Goal: Task Accomplishment & Management: Manage account settings

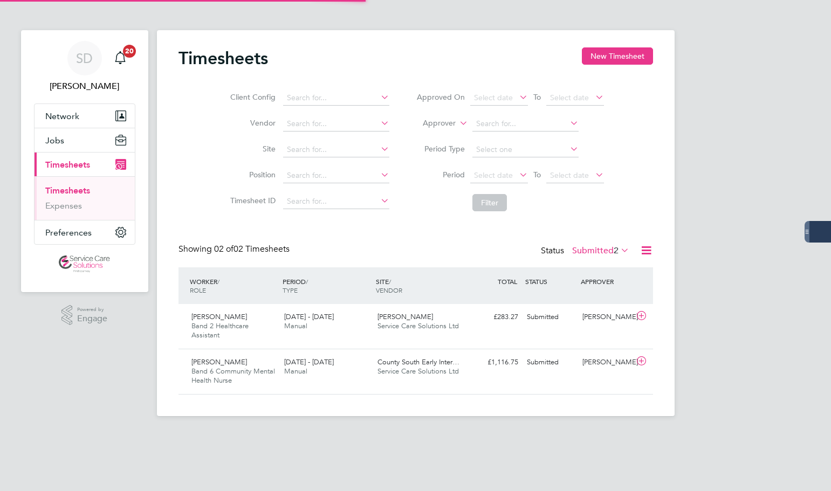
scroll to position [28, 94]
click at [379, 324] on span "Service Care Solutions Ltd" at bounding box center [418, 325] width 81 height 9
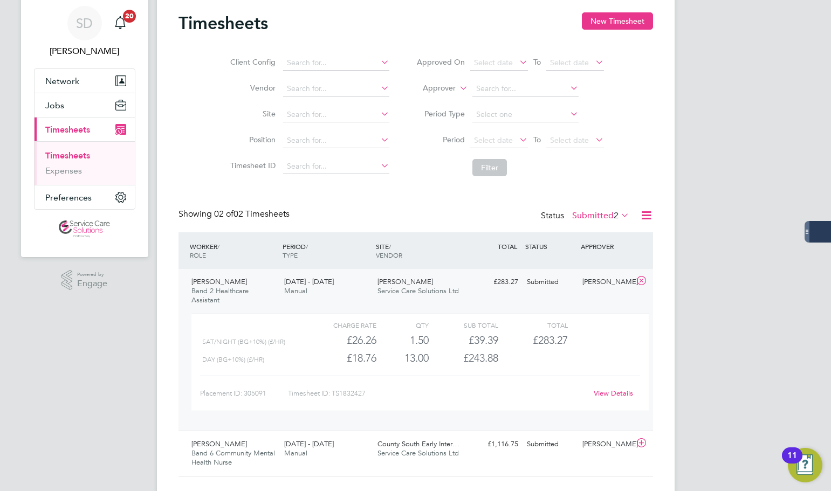
scroll to position [54, 0]
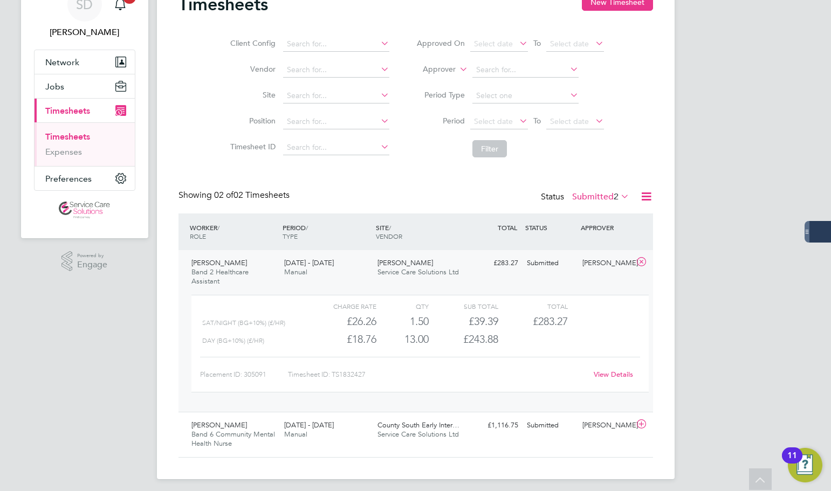
click at [604, 372] on link "View Details" at bounding box center [613, 374] width 39 height 9
click at [599, 196] on label "Submitted 2" at bounding box center [600, 196] width 57 height 11
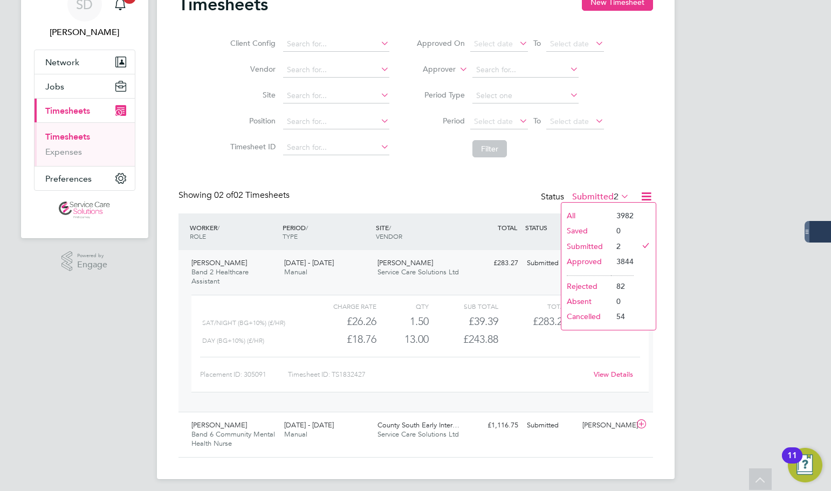
click at [583, 258] on li "Approved" at bounding box center [586, 261] width 50 height 15
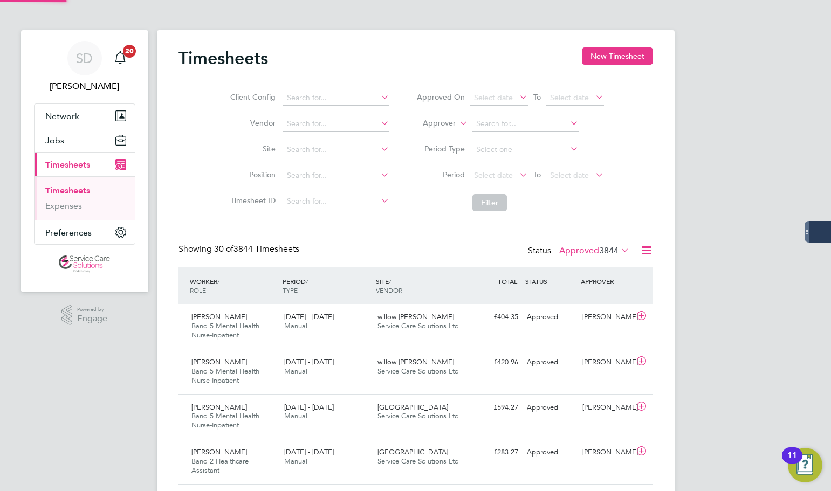
scroll to position [0, 0]
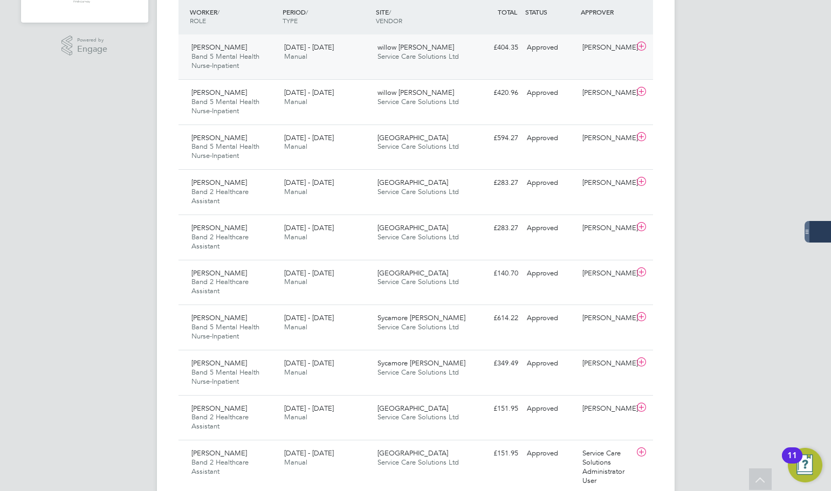
click at [352, 60] on div "22 - 28 Sep 2025 Manual" at bounding box center [326, 52] width 93 height 27
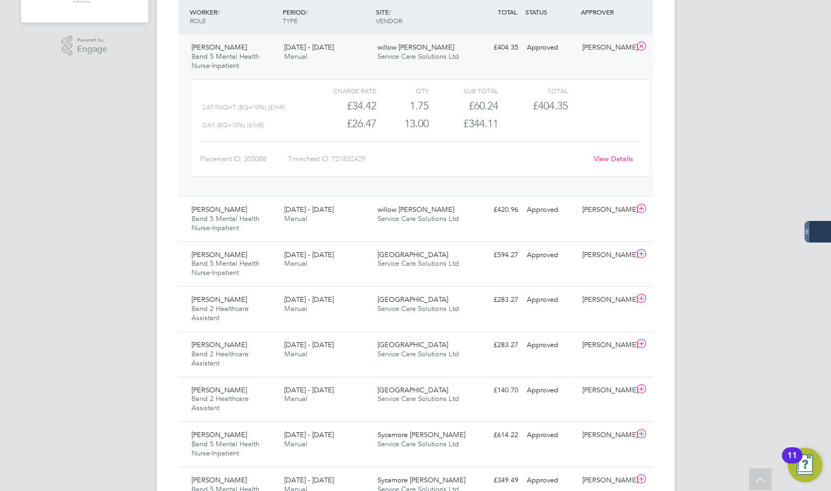
click at [611, 157] on link "View Details" at bounding box center [613, 158] width 39 height 9
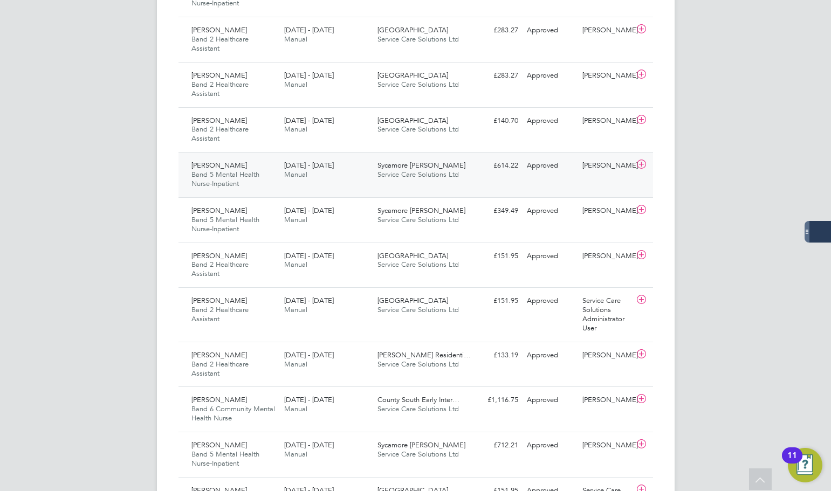
click at [263, 173] on div "Joyce Sibanda Band 5 Mental Health Nurse-Inpatient 22 - 28 Sep 2025" at bounding box center [233, 175] width 93 height 36
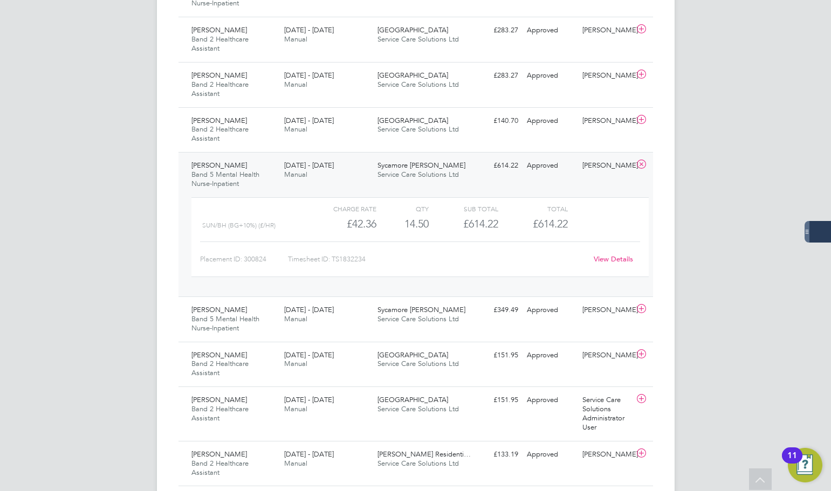
click at [607, 257] on link "View Details" at bounding box center [613, 259] width 39 height 9
click at [643, 162] on icon at bounding box center [641, 164] width 13 height 9
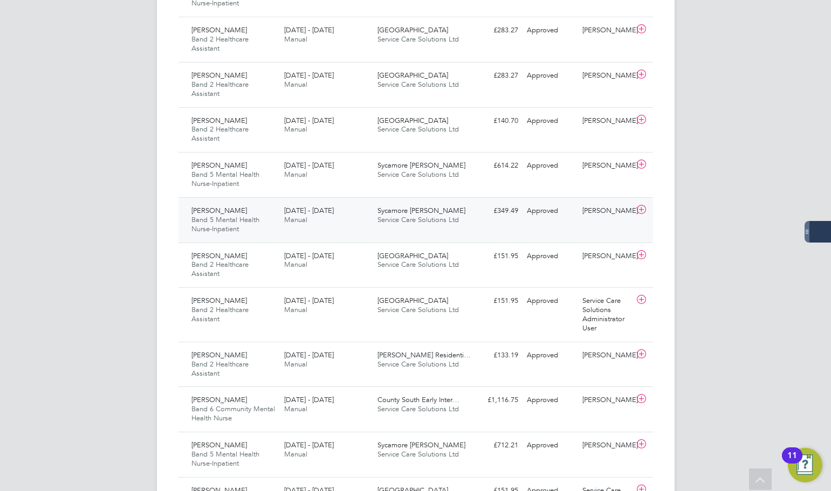
click at [468, 220] on div "£349.49 Approved" at bounding box center [495, 211] width 56 height 18
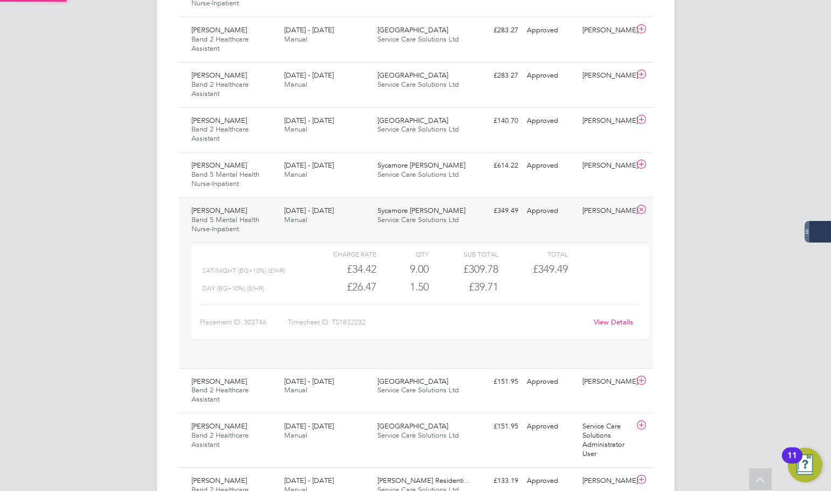
scroll to position [18, 105]
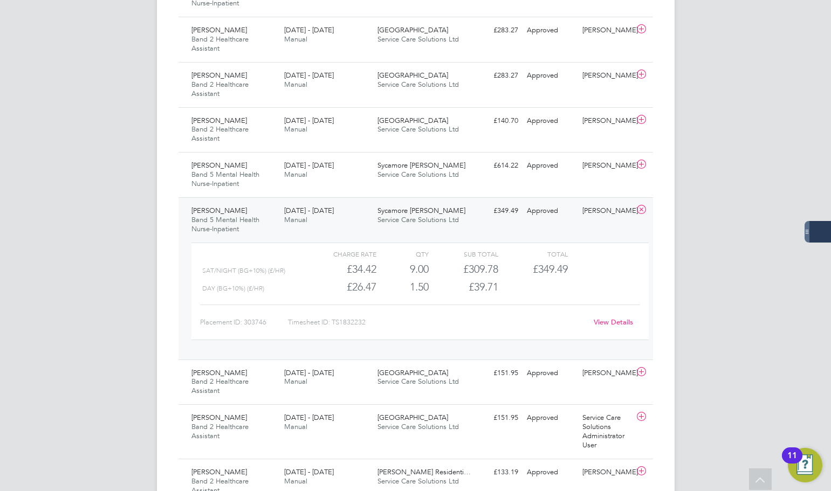
click at [609, 318] on link "View Details" at bounding box center [613, 322] width 39 height 9
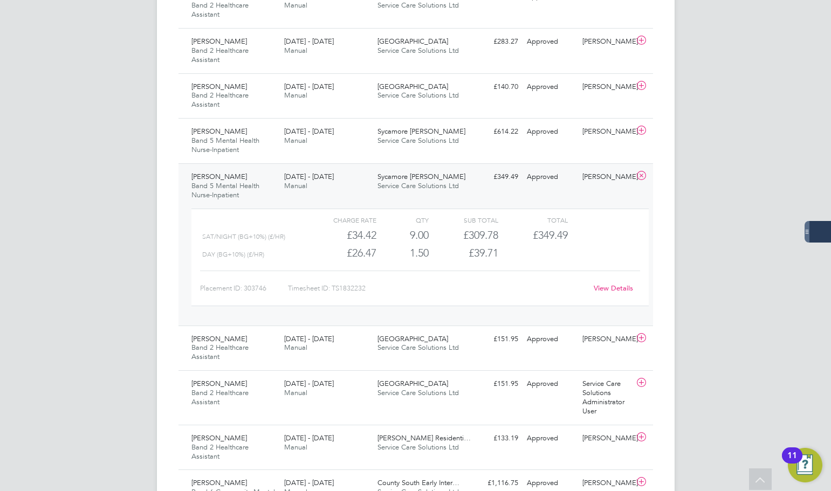
scroll to position [485, 0]
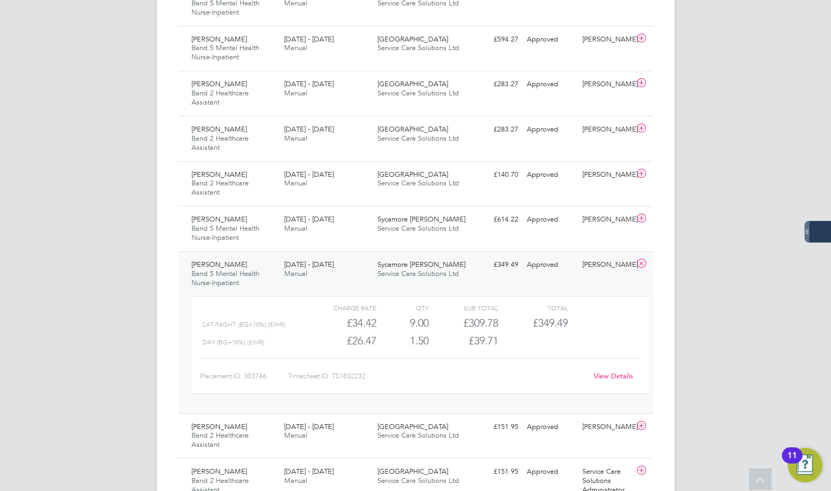
click at [640, 262] on icon at bounding box center [641, 263] width 13 height 9
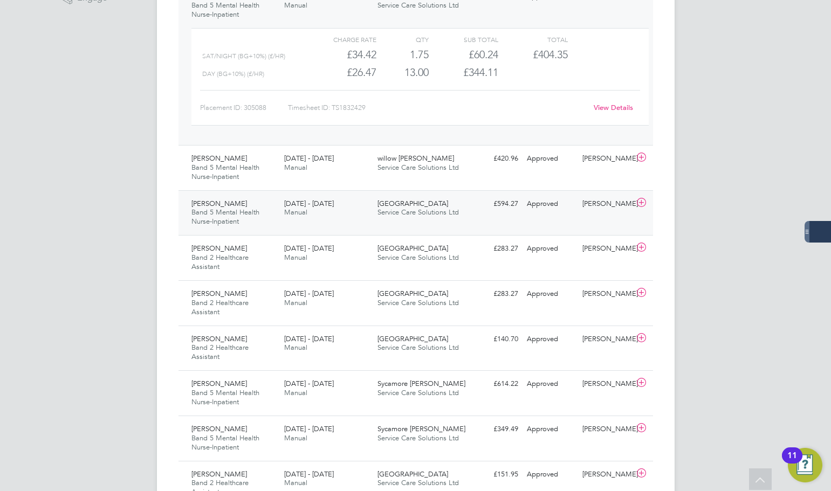
scroll to position [216, 0]
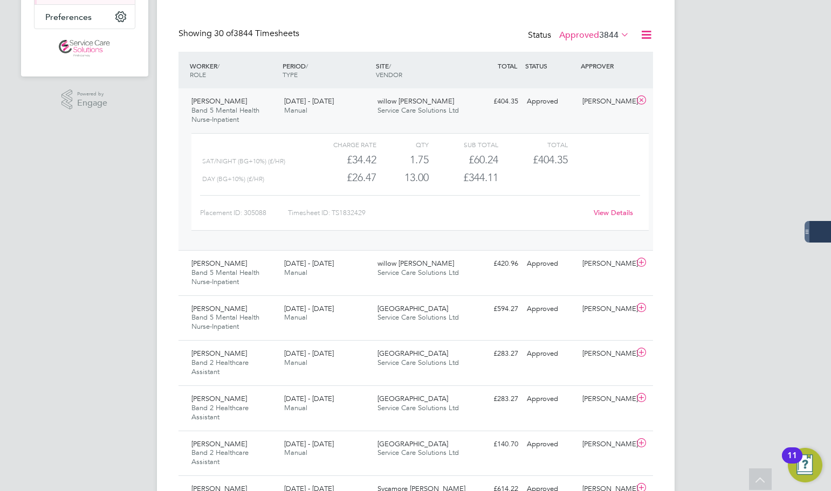
click at [646, 96] on icon at bounding box center [641, 100] width 13 height 9
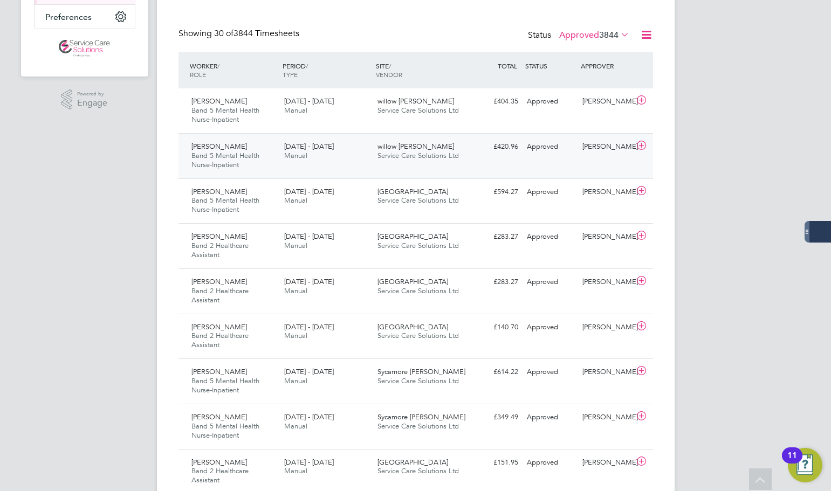
click at [267, 156] on div "Frank Obeng Band 5 Mental Health Nurse-Inpatient 22 - 28 Sep 2025" at bounding box center [233, 156] width 93 height 36
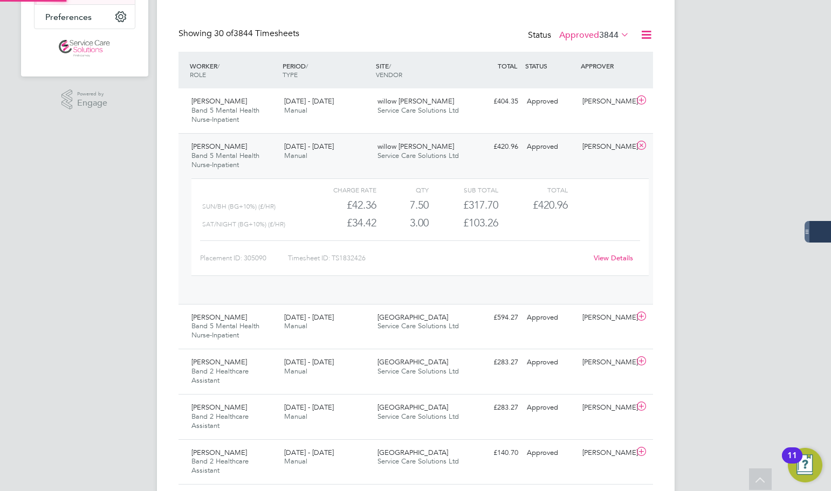
scroll to position [18, 105]
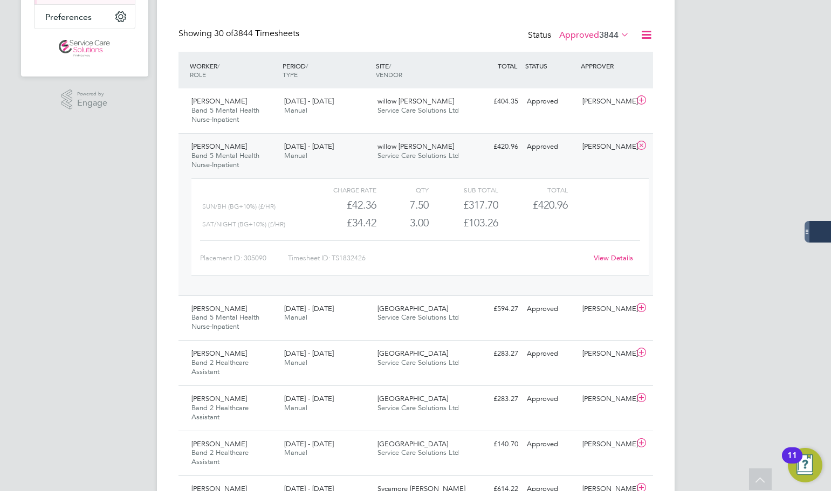
click at [609, 254] on link "View Details" at bounding box center [613, 257] width 39 height 9
click at [640, 145] on icon at bounding box center [641, 145] width 13 height 9
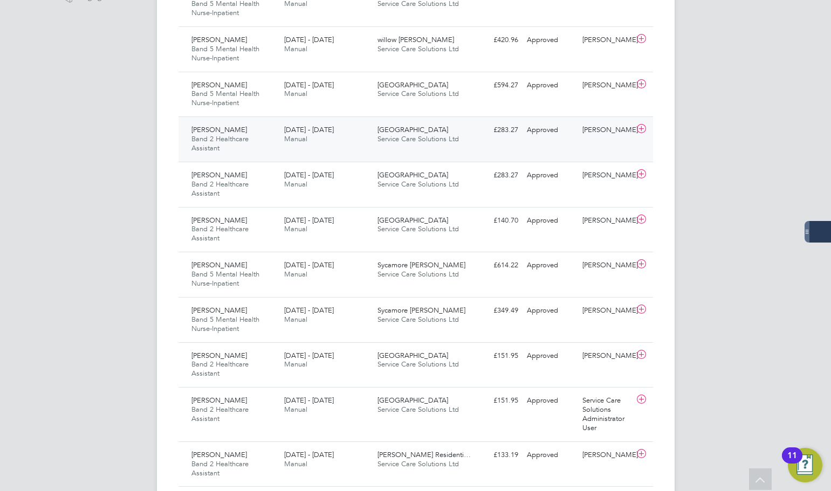
scroll to position [324, 0]
click at [273, 87] on div "Paul Broad Band 5 Mental Health Nurse-Inpatient 22 - 28 Sep 2025" at bounding box center [233, 94] width 93 height 36
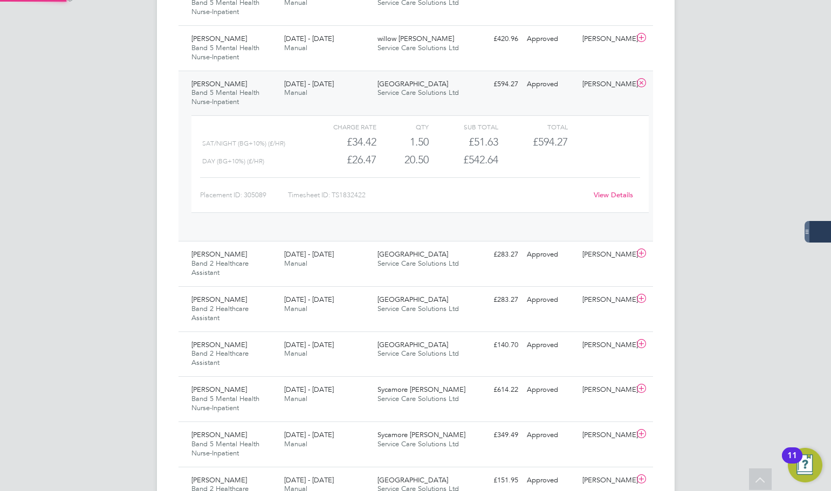
scroll to position [18, 105]
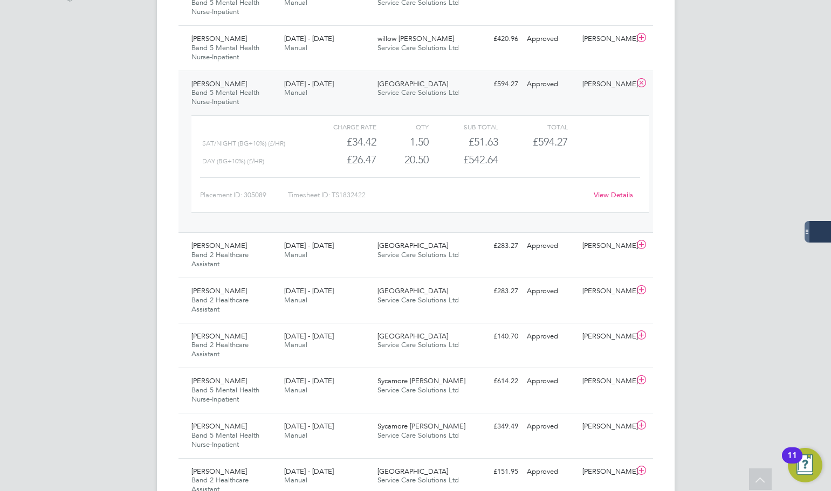
click at [611, 191] on link "View Details" at bounding box center [613, 194] width 39 height 9
click at [642, 82] on icon at bounding box center [641, 83] width 13 height 9
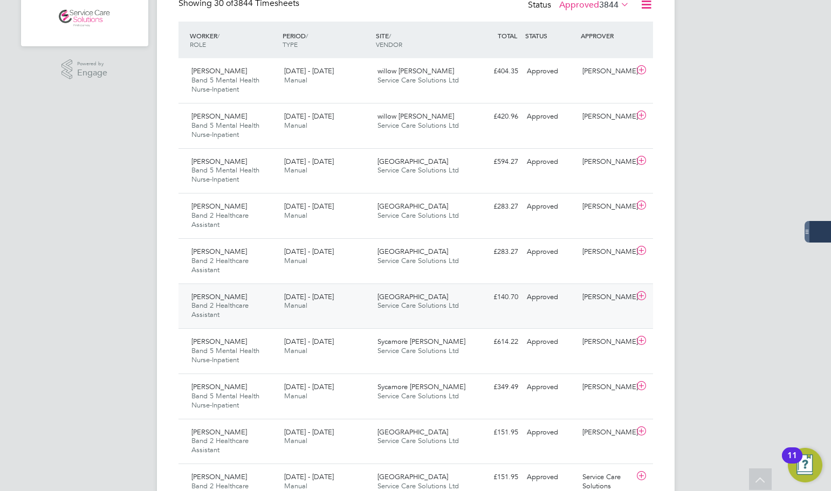
scroll to position [216, 0]
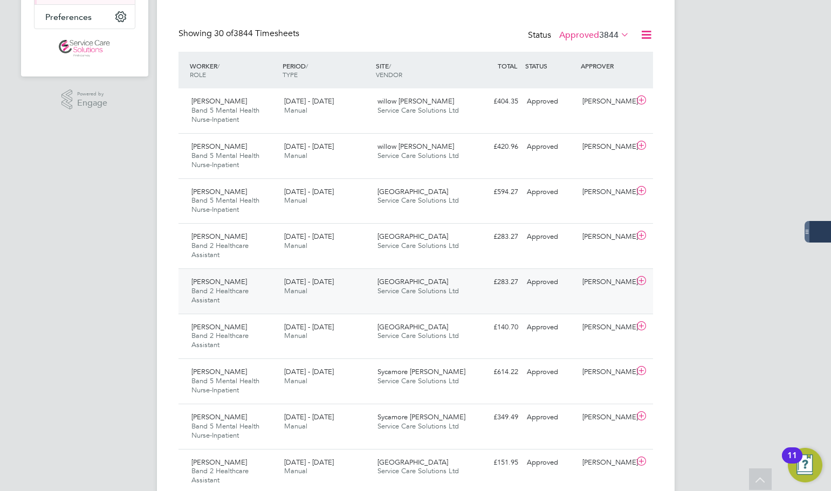
click at [352, 293] on div "22 - 28 Sep 2025 Manual" at bounding box center [326, 286] width 93 height 27
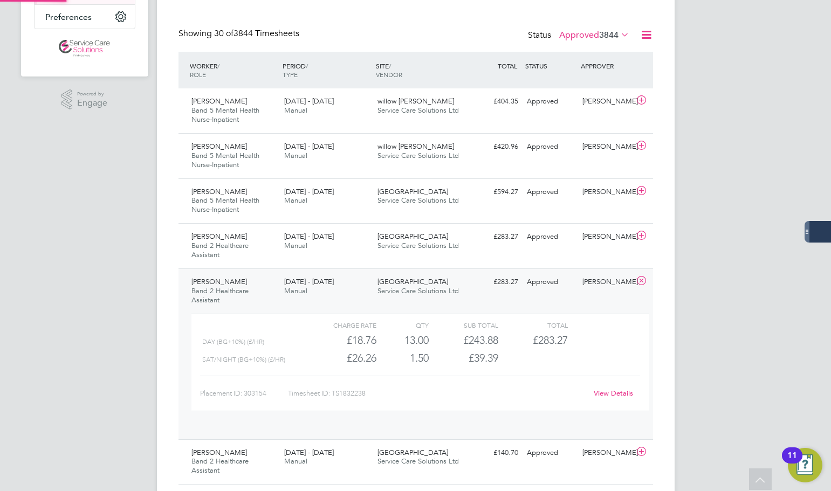
scroll to position [18, 105]
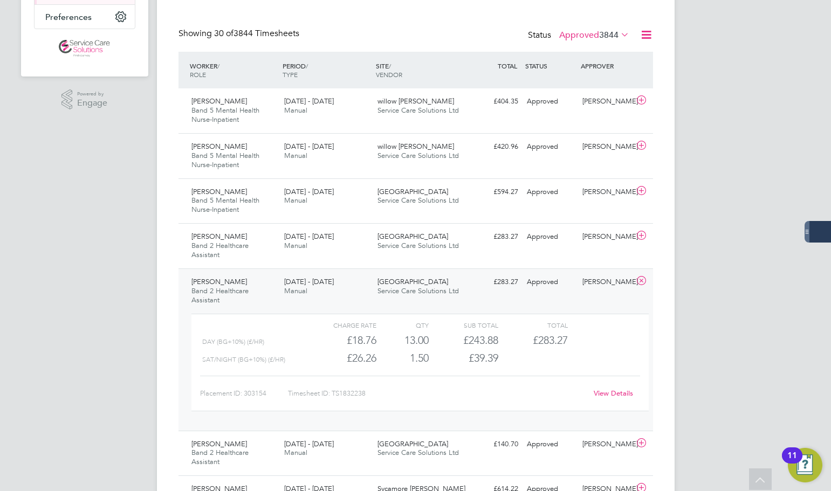
click at [600, 393] on link "View Details" at bounding box center [613, 393] width 39 height 9
click at [640, 282] on icon at bounding box center [641, 281] width 13 height 9
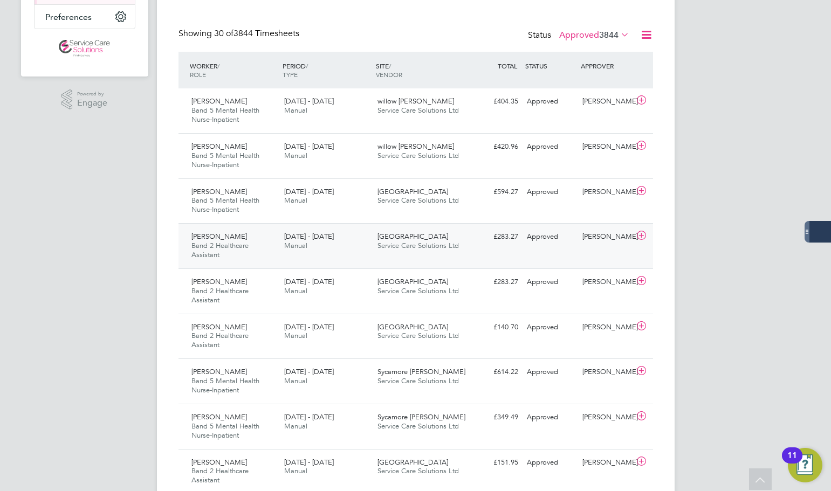
scroll to position [270, 0]
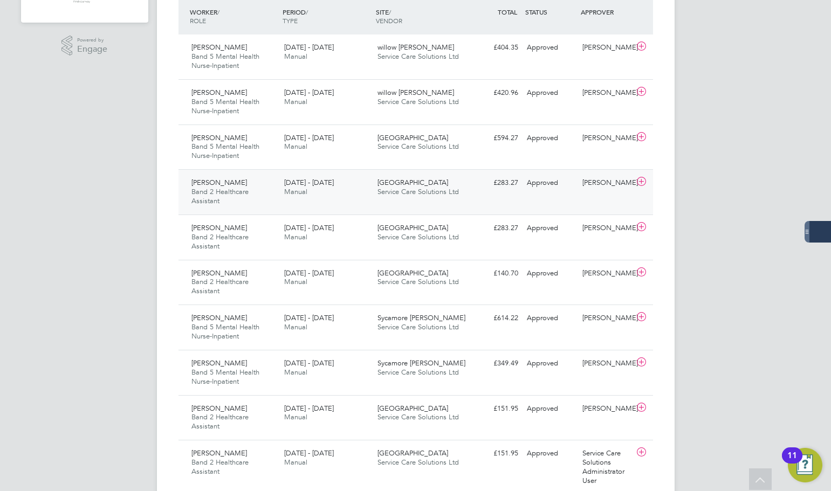
click at [243, 188] on span "Band 2 Healthcare Assistant" at bounding box center [219, 196] width 57 height 18
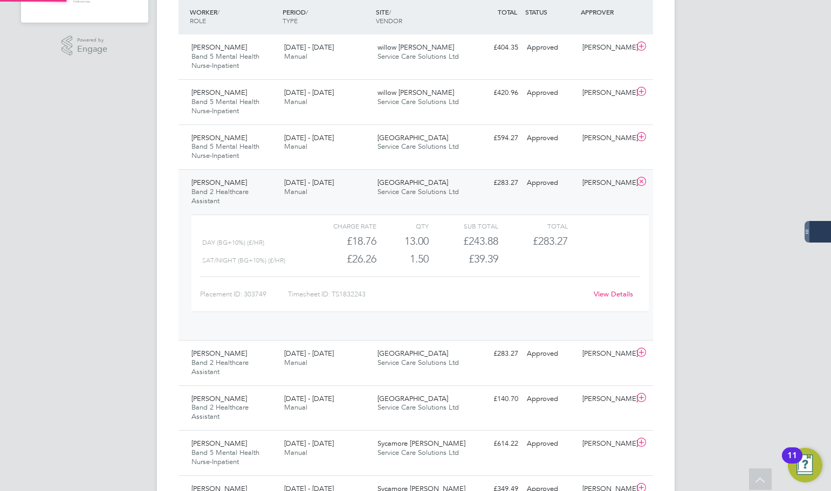
scroll to position [18, 105]
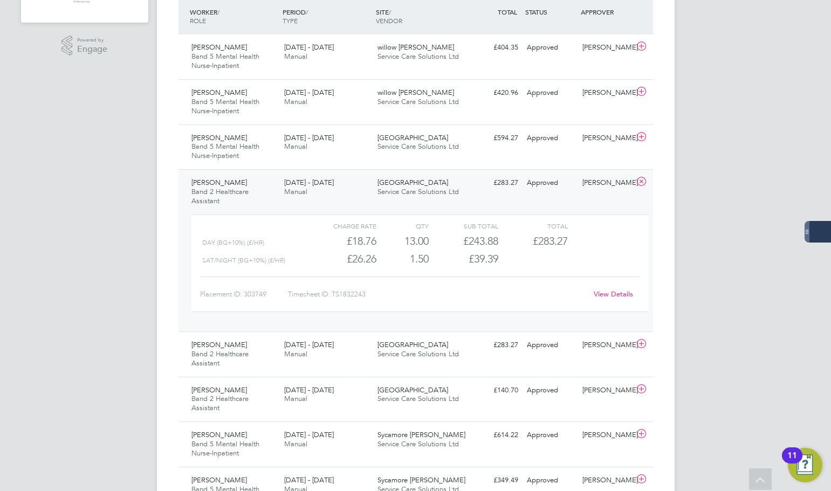
click at [615, 291] on link "View Details" at bounding box center [613, 294] width 39 height 9
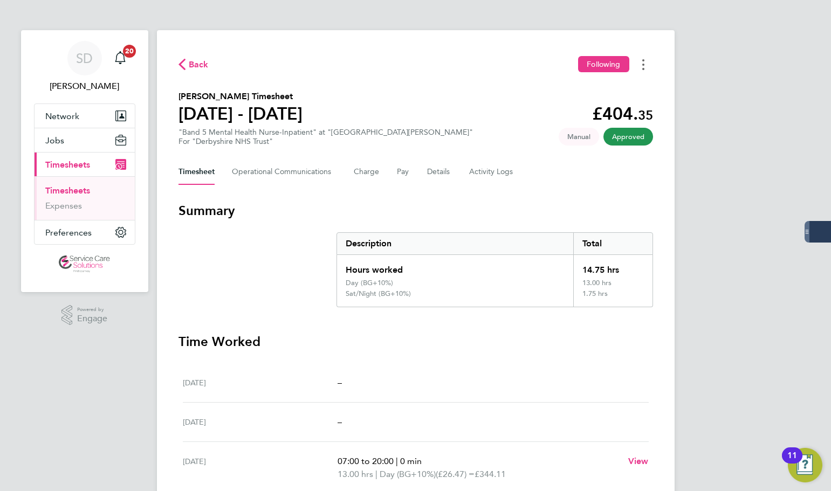
click at [638, 59] on button "Timesheets Menu" at bounding box center [643, 64] width 19 height 17
click at [599, 87] on link "Download timesheet" at bounding box center [588, 89] width 129 height 22
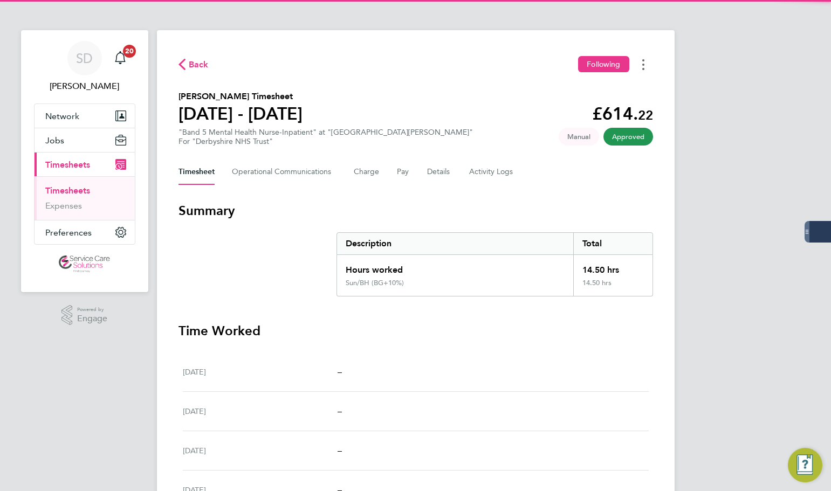
click at [646, 63] on button "Timesheets Menu" at bounding box center [643, 64] width 19 height 17
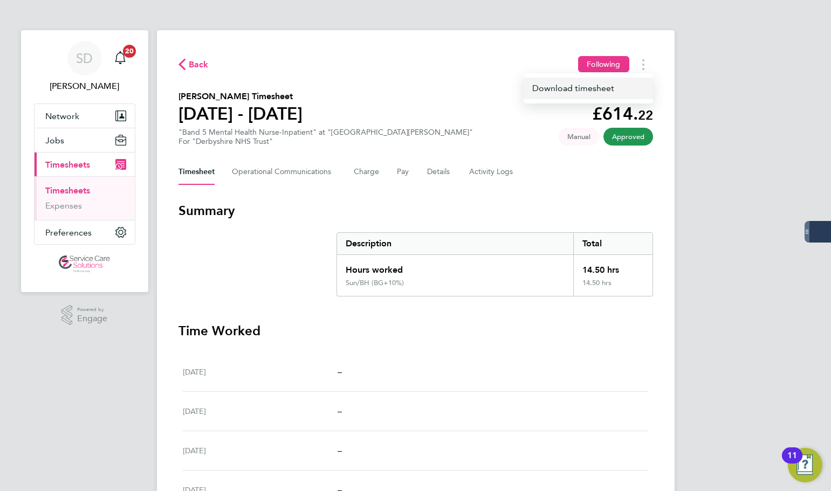
click at [582, 91] on link "Download timesheet" at bounding box center [588, 89] width 129 height 22
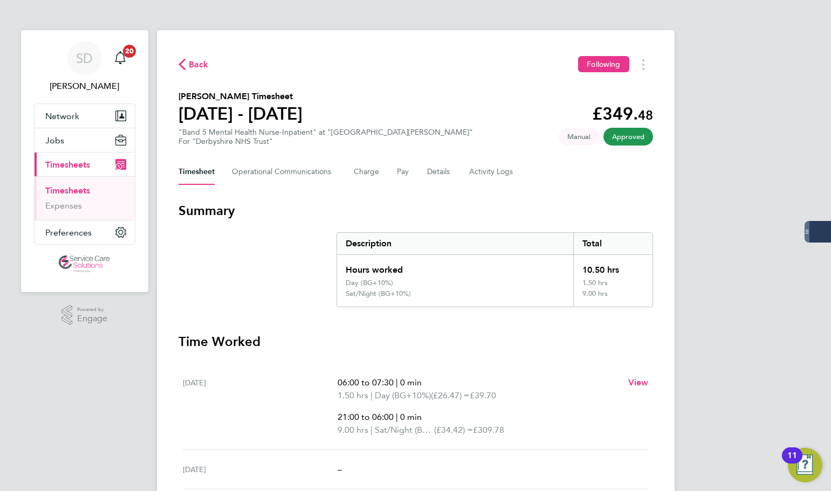
click at [641, 73] on div "Back Following Ebenezer Dede Bamfo's Timesheet 22 - 28 Sept 2025 £349. 48 "Band…" at bounding box center [416, 371] width 518 height 682
click at [639, 58] on button "Timesheets Menu" at bounding box center [643, 64] width 19 height 17
click at [609, 79] on link "Download timesheet" at bounding box center [588, 89] width 129 height 22
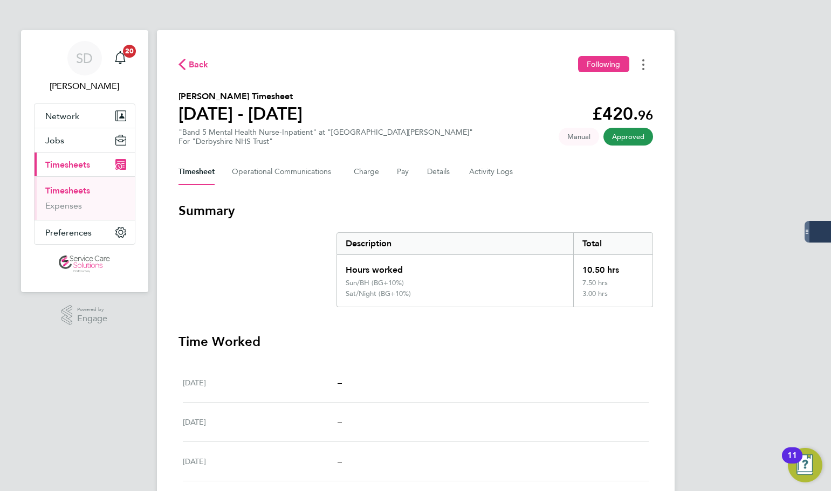
click at [641, 61] on button "Timesheets Menu" at bounding box center [643, 64] width 19 height 17
click at [597, 83] on link "Download timesheet" at bounding box center [588, 89] width 129 height 22
drag, startPoint x: 451, startPoint y: 160, endPoint x: 468, endPoint y: 149, distance: 19.6
click at [451, 160] on div "Timesheet Operational Communications Charge Pay Details Activity Logs" at bounding box center [416, 172] width 475 height 26
click at [644, 66] on icon "Timesheets Menu" at bounding box center [643, 64] width 2 height 11
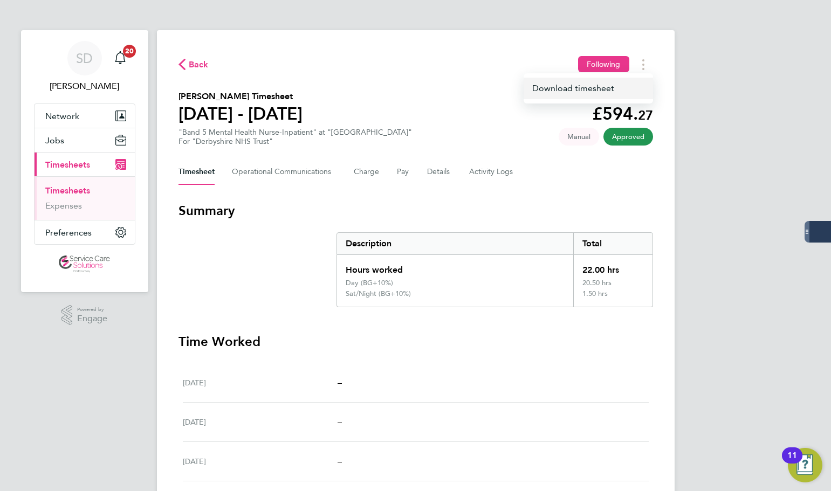
click at [585, 87] on link "Download timesheet" at bounding box center [588, 89] width 129 height 22
drag, startPoint x: 640, startPoint y: 70, endPoint x: 633, endPoint y: 71, distance: 7.6
click at [640, 70] on button "Timesheets Menu" at bounding box center [643, 64] width 19 height 17
click at [601, 87] on link "Download timesheet" at bounding box center [588, 89] width 129 height 22
click at [642, 66] on icon "Timesheets Menu" at bounding box center [643, 64] width 2 height 11
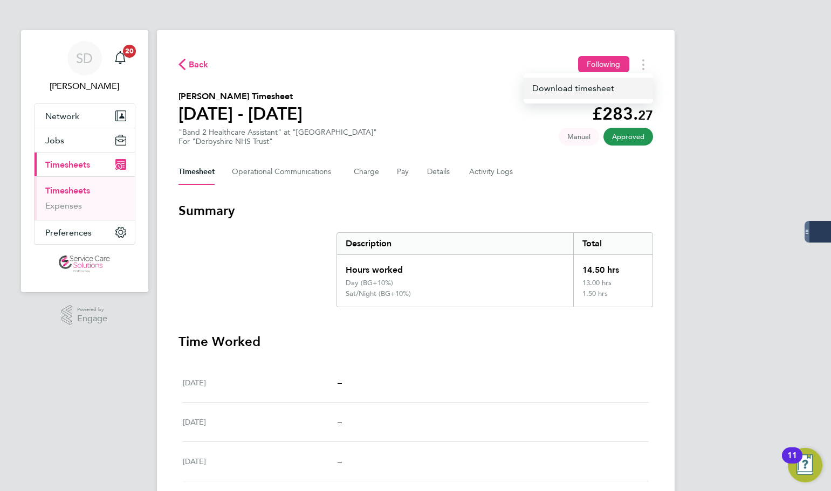
click at [571, 93] on link "Download timesheet" at bounding box center [588, 89] width 129 height 22
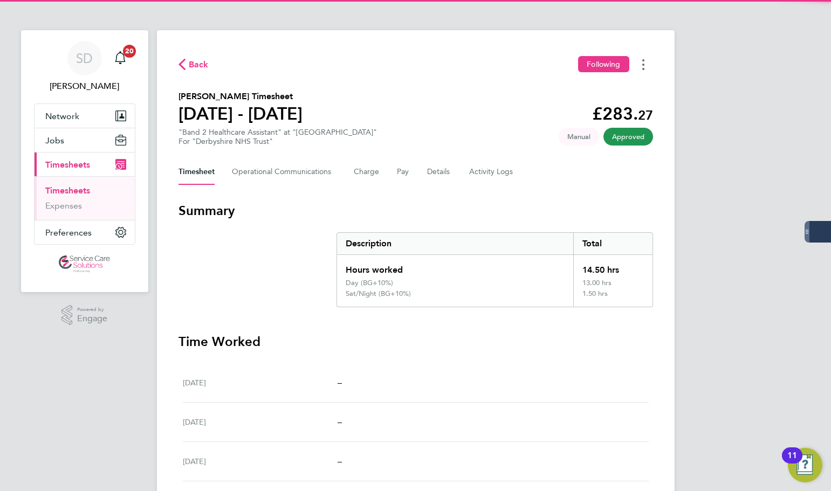
click at [640, 62] on button "Timesheets Menu" at bounding box center [643, 64] width 19 height 17
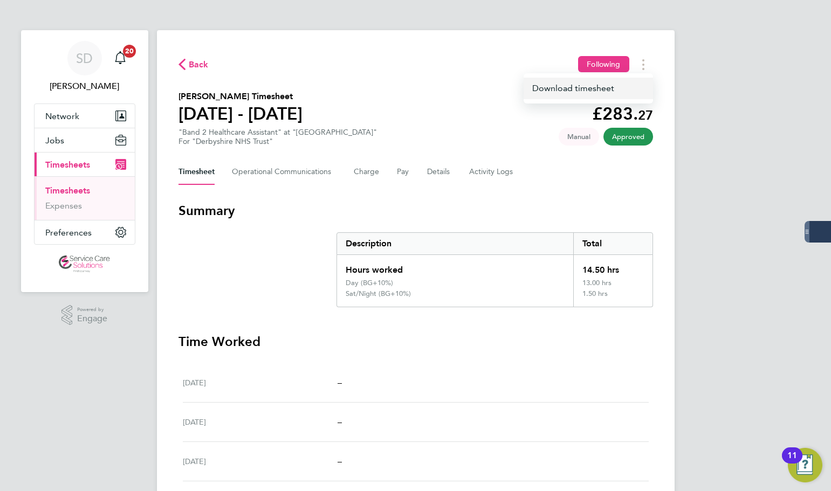
click at [579, 84] on link "Download timesheet" at bounding box center [588, 89] width 129 height 22
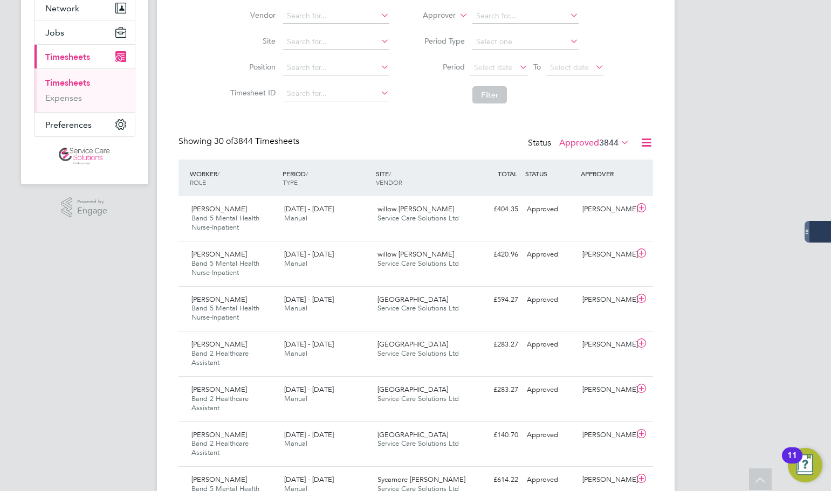
click at [580, 140] on label "Approved 3844" at bounding box center [594, 143] width 70 height 11
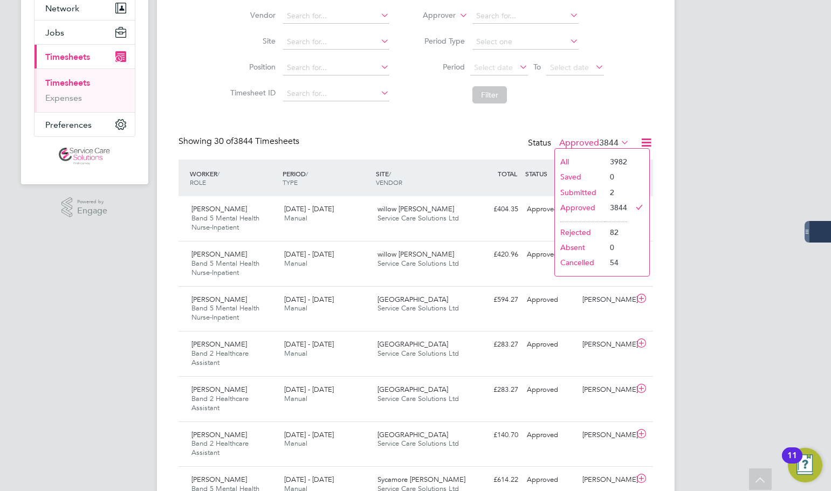
click at [592, 191] on li "Submitted" at bounding box center [580, 192] width 50 height 15
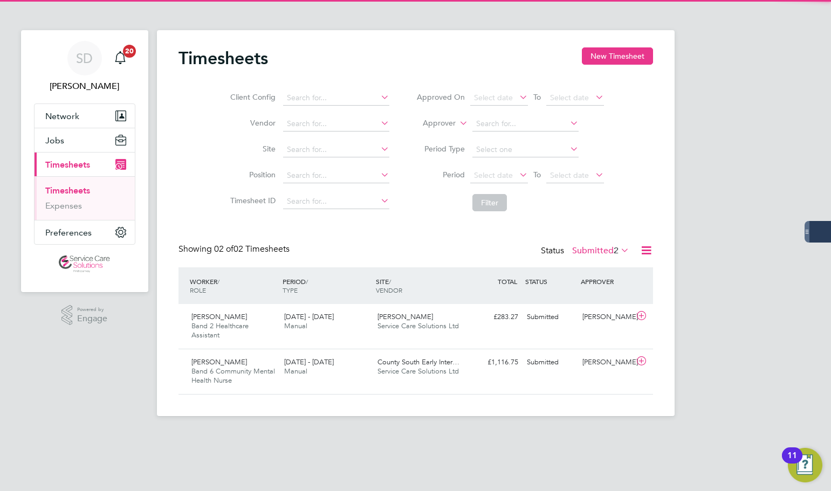
click at [381, 228] on div "Timesheets New Timesheet Client Config Vendor Site Position Timesheet ID Approv…" at bounding box center [416, 220] width 475 height 347
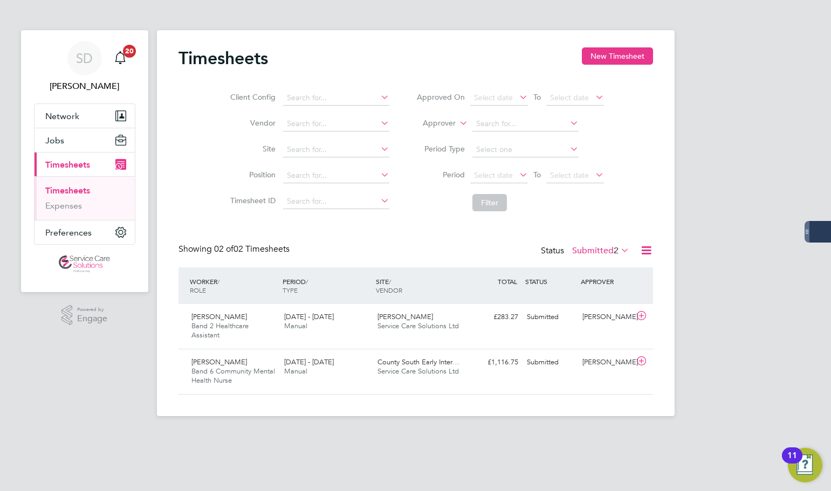
click at [436, 235] on div "Timesheets New Timesheet Client Config Vendor Site Position Timesheet ID Approv…" at bounding box center [416, 220] width 475 height 347
click at [580, 251] on label "Submitted 2" at bounding box center [600, 250] width 57 height 11
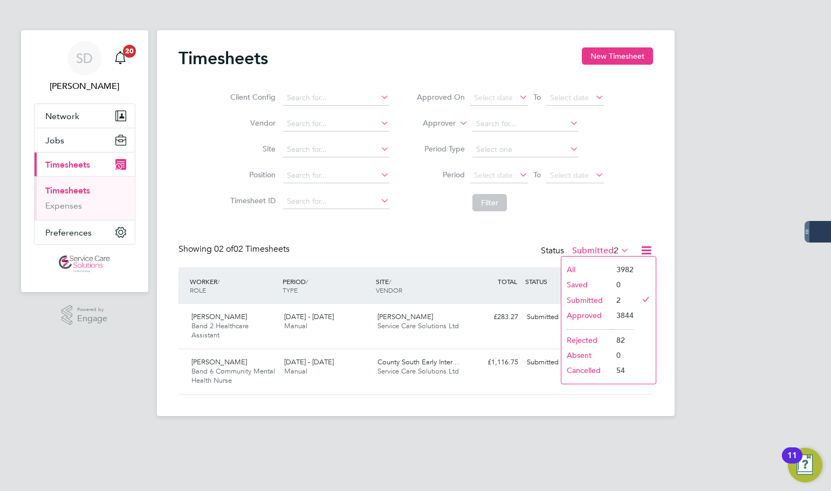
click at [579, 314] on li "Approved" at bounding box center [586, 315] width 50 height 15
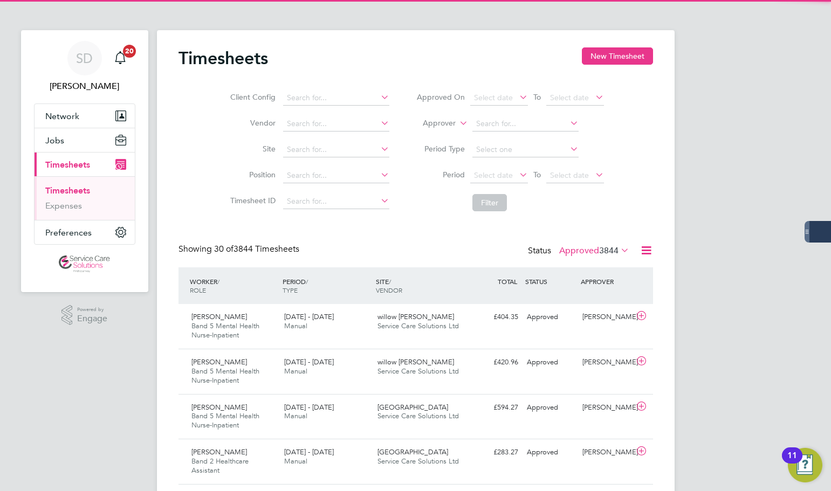
scroll to position [0, 0]
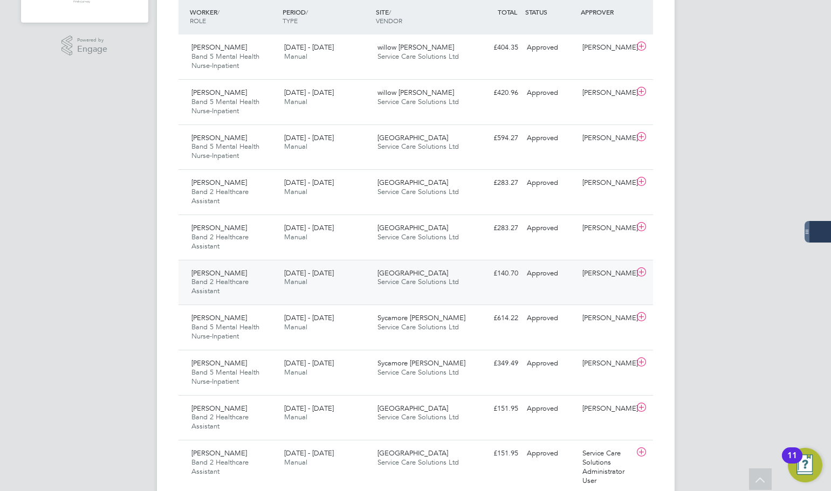
click at [279, 285] on div "Erin Brough Band 2 Healthcare Assistant 22 - 28 Sep 2025" at bounding box center [233, 283] width 93 height 36
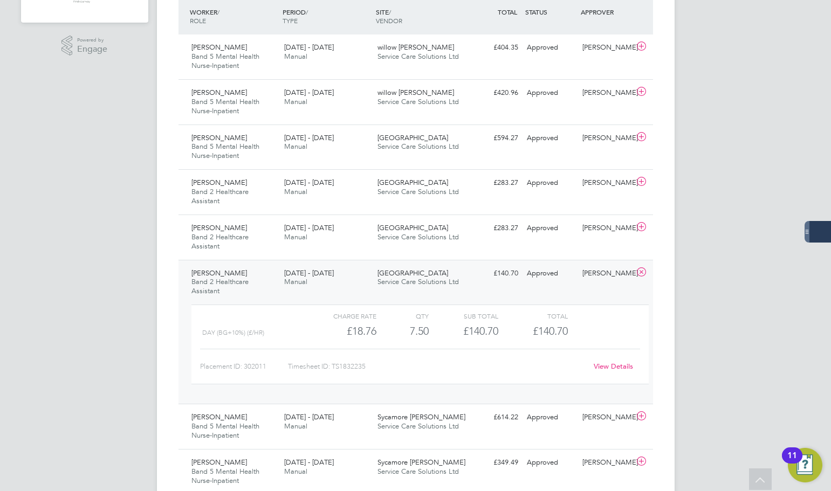
click at [618, 366] on link "View Details" at bounding box center [613, 366] width 39 height 9
click at [641, 270] on icon at bounding box center [641, 272] width 13 height 9
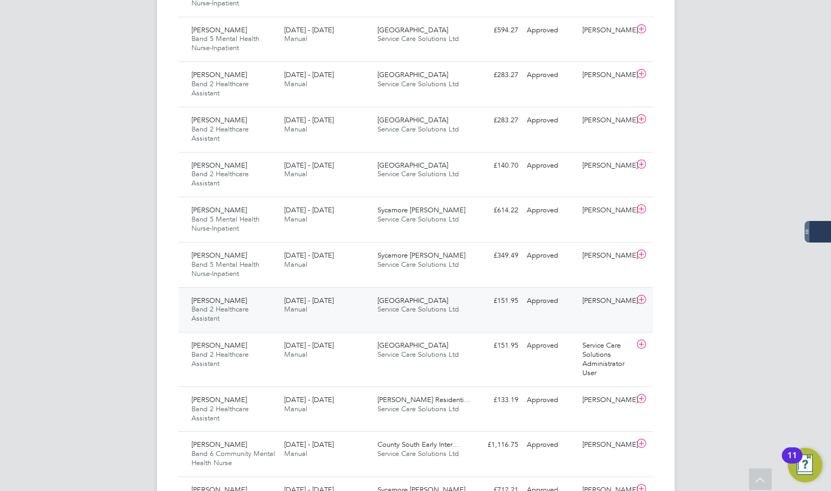
click at [471, 320] on div "Hakeem Ajayi Band 2 Healthcare Assistant 22 - 28 Sep 2025 22 - 28 Sep 2025 Manu…" at bounding box center [416, 309] width 475 height 45
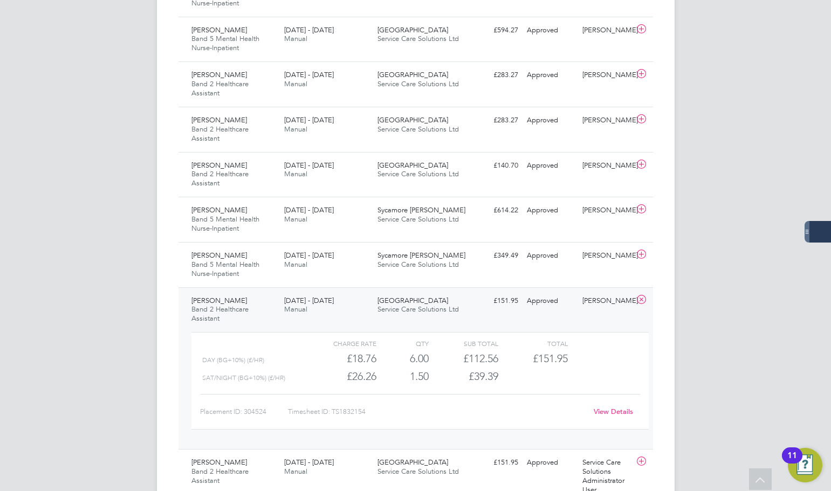
click at [608, 413] on link "View Details" at bounding box center [613, 411] width 39 height 9
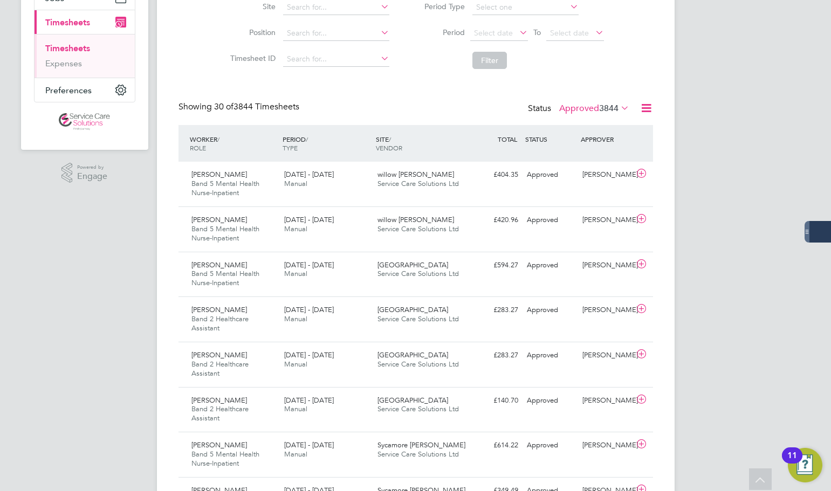
scroll to position [108, 0]
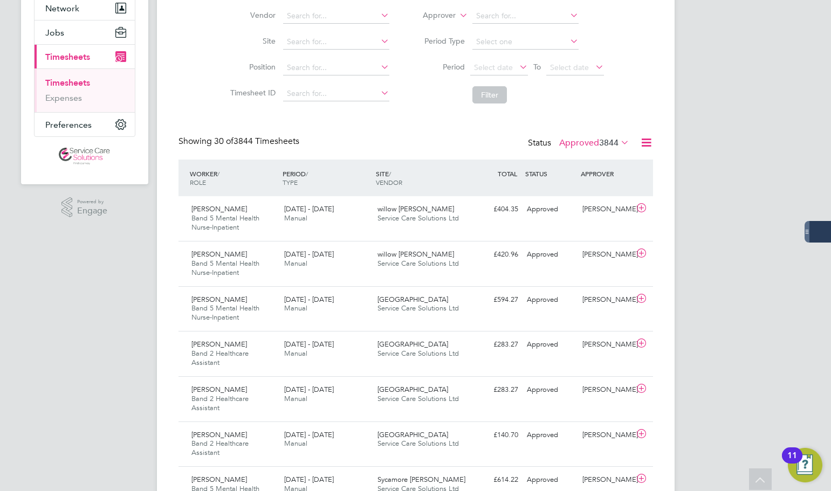
drag, startPoint x: 571, startPoint y: 91, endPoint x: 580, endPoint y: 149, distance: 58.9
click at [572, 93] on li "Filter" at bounding box center [510, 95] width 215 height 28
click at [574, 145] on label "Approved 3844" at bounding box center [594, 143] width 70 height 11
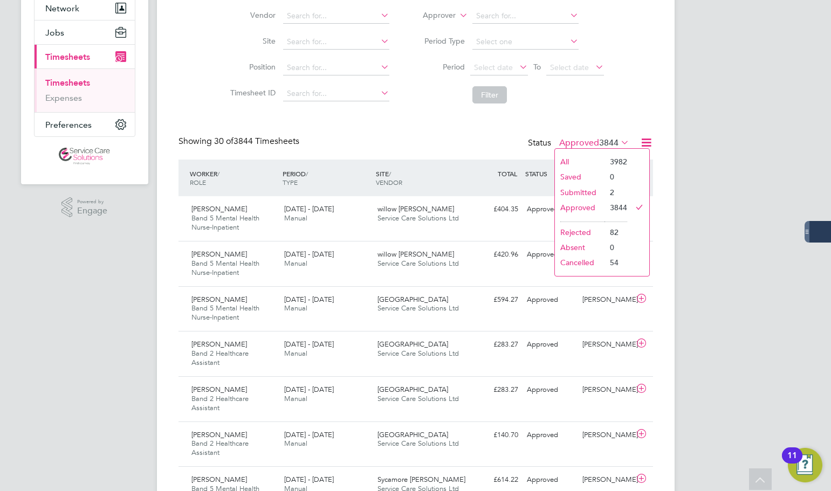
click at [577, 190] on li "Submitted" at bounding box center [580, 192] width 50 height 15
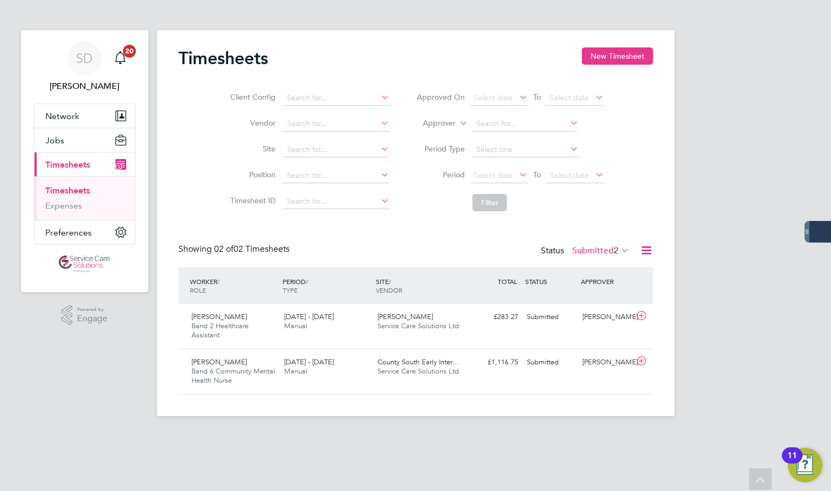
scroll to position [28, 94]
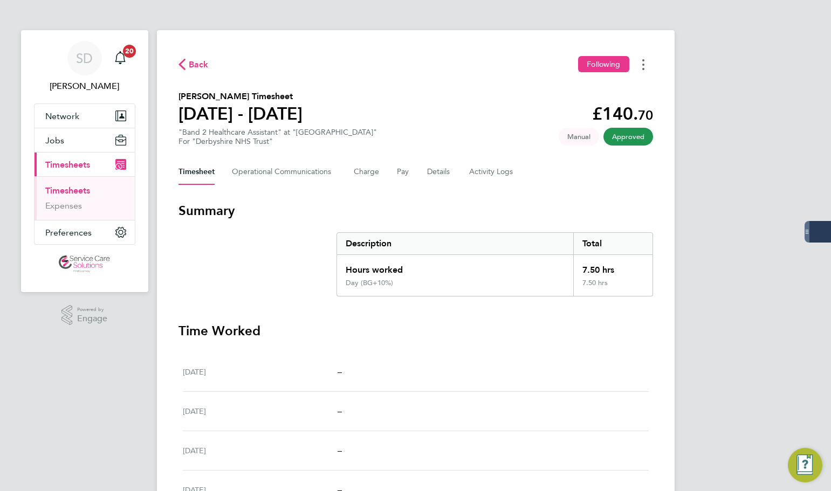
click at [643, 65] on circle "Timesheets Menu" at bounding box center [643, 65] width 2 height 2
click at [577, 84] on link "Download timesheet" at bounding box center [588, 89] width 129 height 22
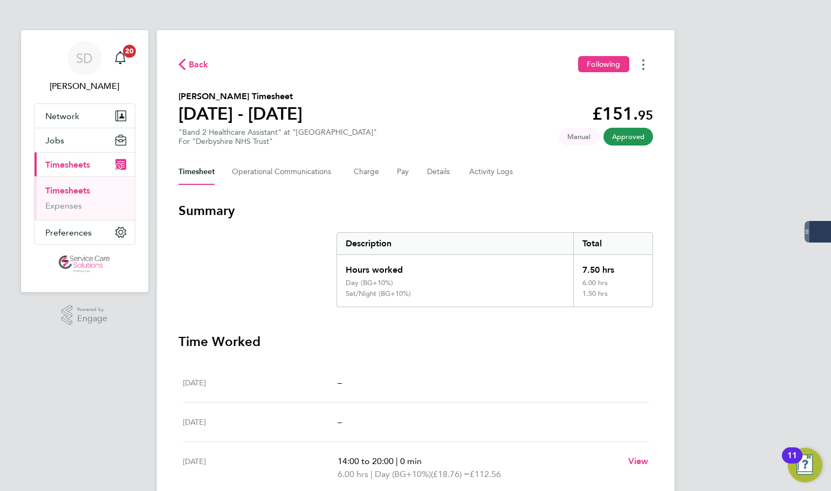
click at [644, 67] on icon "Timesheets Menu" at bounding box center [643, 64] width 2 height 11
click at [573, 86] on link "Download timesheet" at bounding box center [588, 89] width 129 height 22
click at [86, 367] on div "SD [PERSON_NAME] Notifications 20 Applications: Network Businesses Sites Worker…" at bounding box center [415, 365] width 831 height 730
click at [74, 188] on link "Timesheets" at bounding box center [67, 191] width 45 height 10
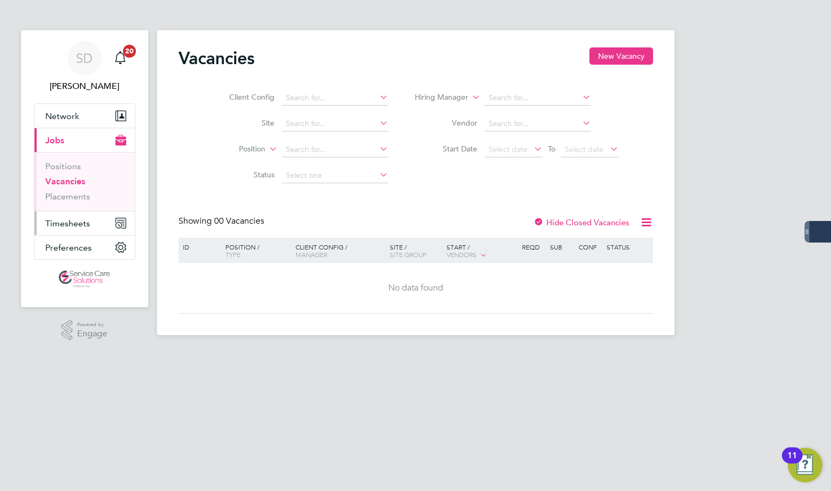
click at [69, 220] on span "Timesheets" at bounding box center [67, 223] width 45 height 10
click at [60, 224] on span "Timesheets" at bounding box center [67, 223] width 45 height 10
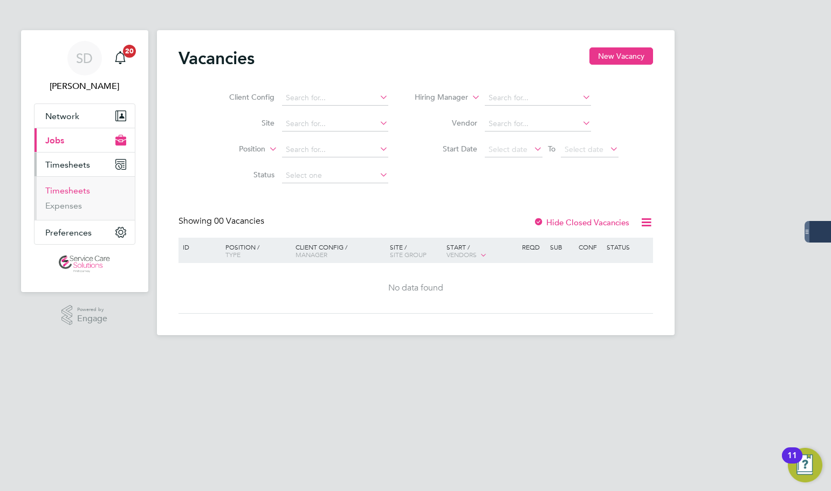
click at [72, 194] on link "Timesheets" at bounding box center [67, 191] width 45 height 10
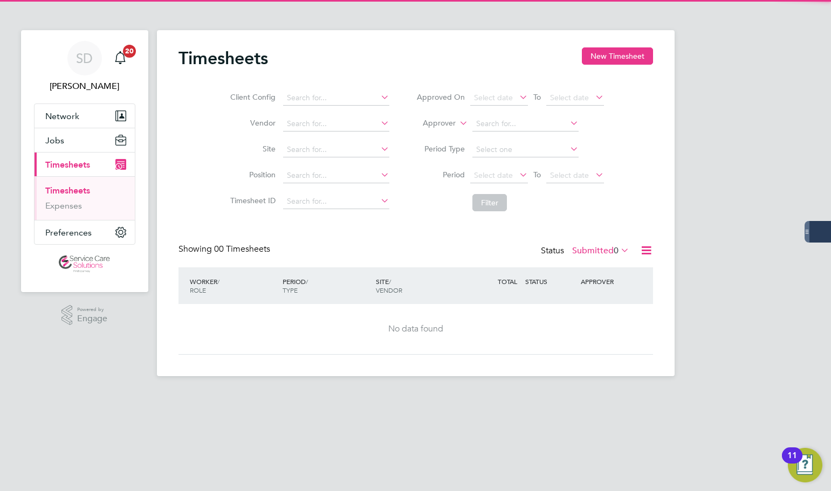
click at [581, 247] on label "Submitted 0" at bounding box center [600, 250] width 57 height 11
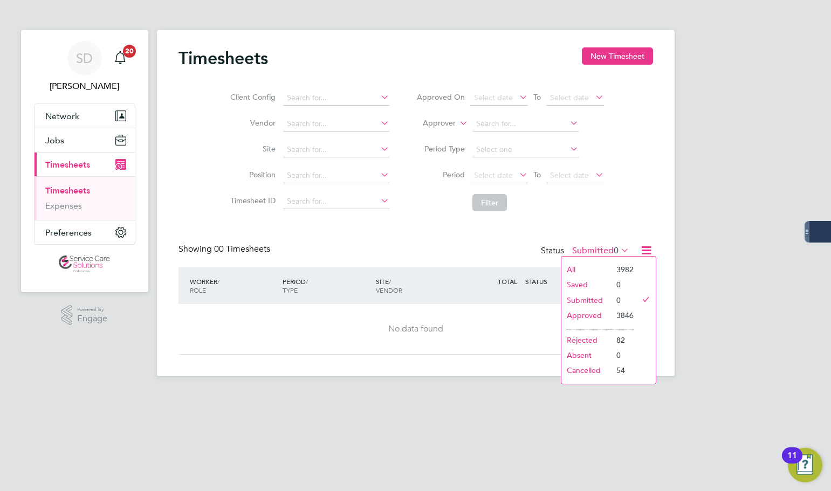
click at [598, 312] on li "Approved" at bounding box center [586, 315] width 50 height 15
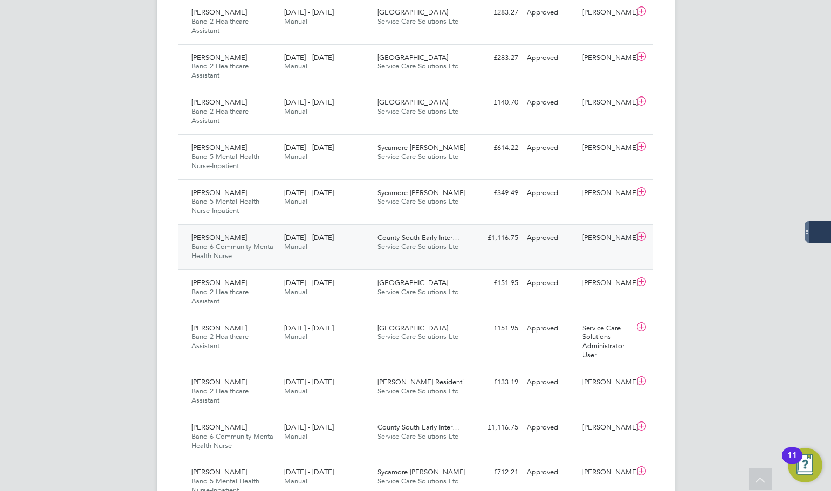
click at [337, 247] on div "22 - 28 Sep 2025 Manual" at bounding box center [326, 242] width 93 height 27
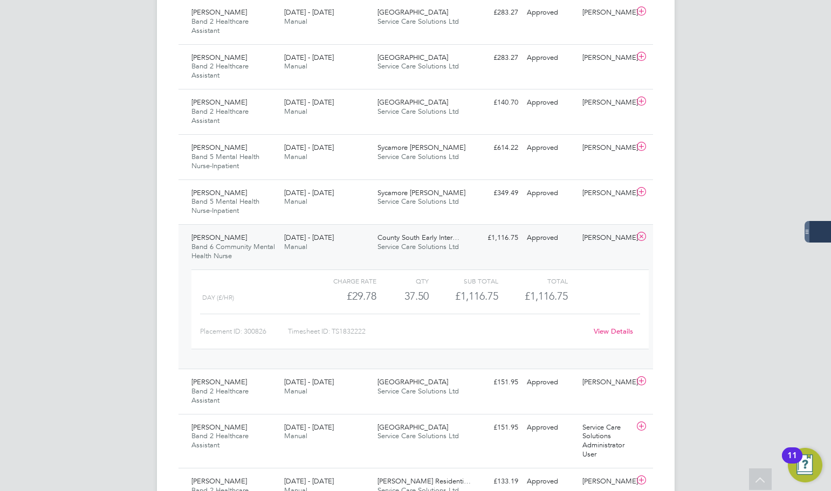
click at [607, 329] on link "View Details" at bounding box center [613, 331] width 39 height 9
click at [640, 239] on icon at bounding box center [641, 236] width 13 height 9
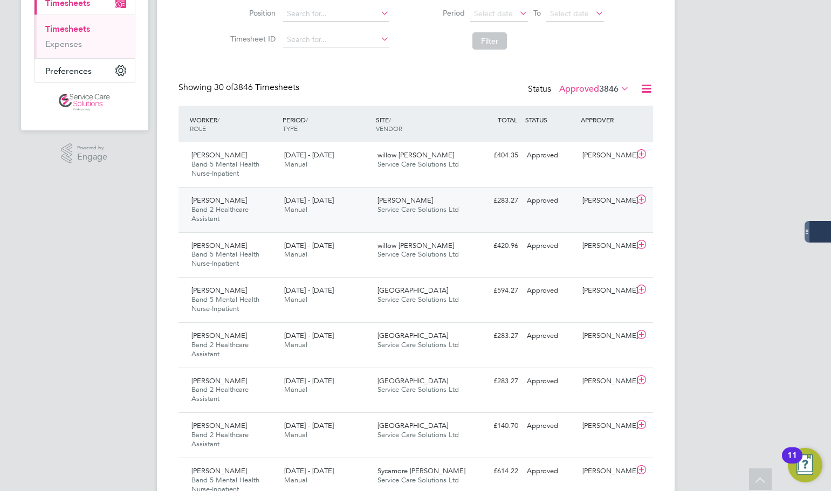
click at [477, 197] on div "£283.27 Approved" at bounding box center [495, 201] width 56 height 18
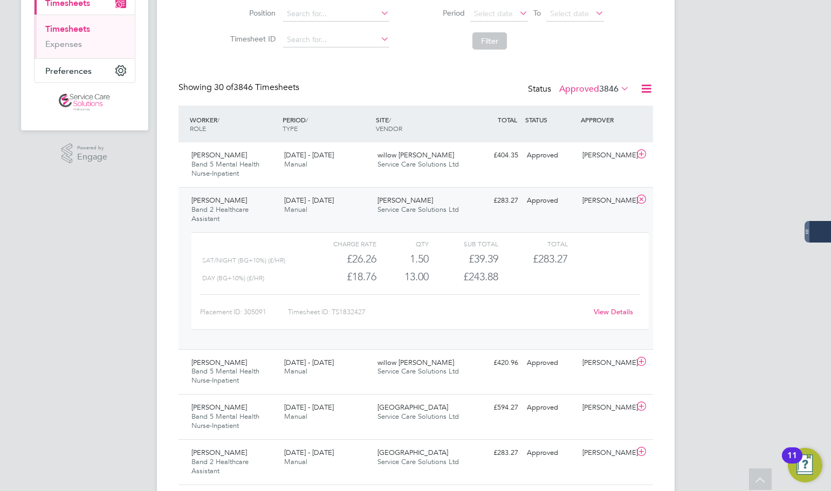
click at [607, 311] on link "View Details" at bounding box center [613, 311] width 39 height 9
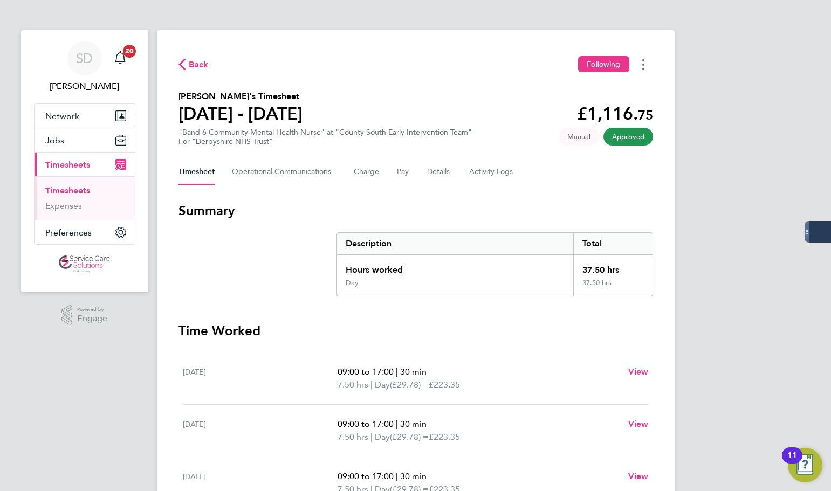
click at [639, 66] on button "Timesheets Menu" at bounding box center [643, 64] width 19 height 17
click at [593, 86] on link "Download timesheet" at bounding box center [588, 89] width 129 height 22
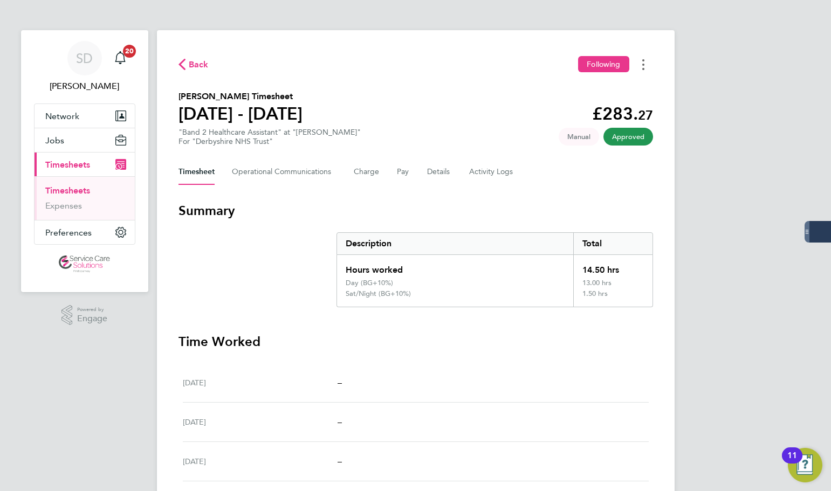
click at [643, 65] on circle "Timesheets Menu" at bounding box center [643, 65] width 2 height 2
click at [585, 91] on link "Download timesheet" at bounding box center [588, 89] width 129 height 22
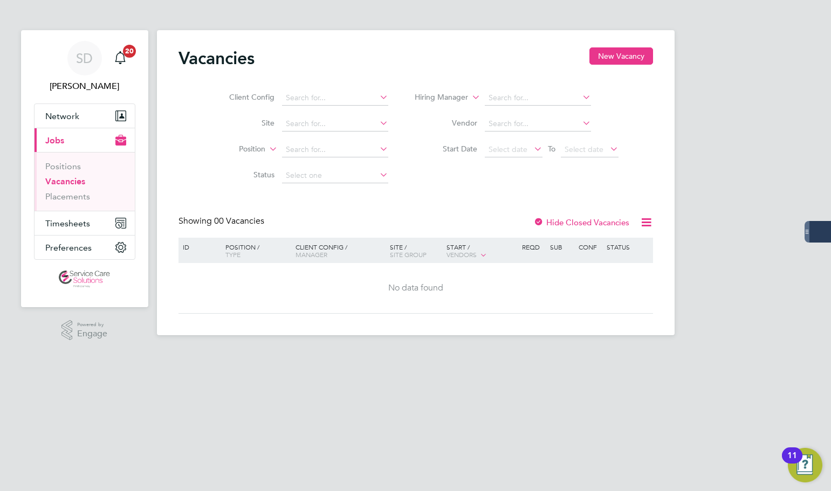
click at [430, 212] on div "Vacancies New Vacancy Client Config Site Position Status Hiring Manager Vendor …" at bounding box center [416, 180] width 475 height 266
click at [73, 220] on span "Timesheets" at bounding box center [67, 223] width 45 height 10
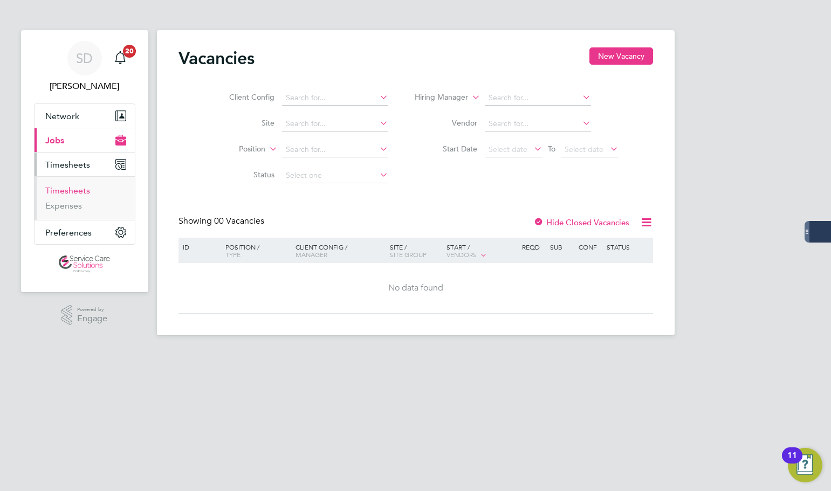
drag, startPoint x: 76, startPoint y: 192, endPoint x: 102, endPoint y: 187, distance: 26.9
click at [76, 192] on link "Timesheets" at bounding box center [67, 191] width 45 height 10
